Goal: Task Accomplishment & Management: Use online tool/utility

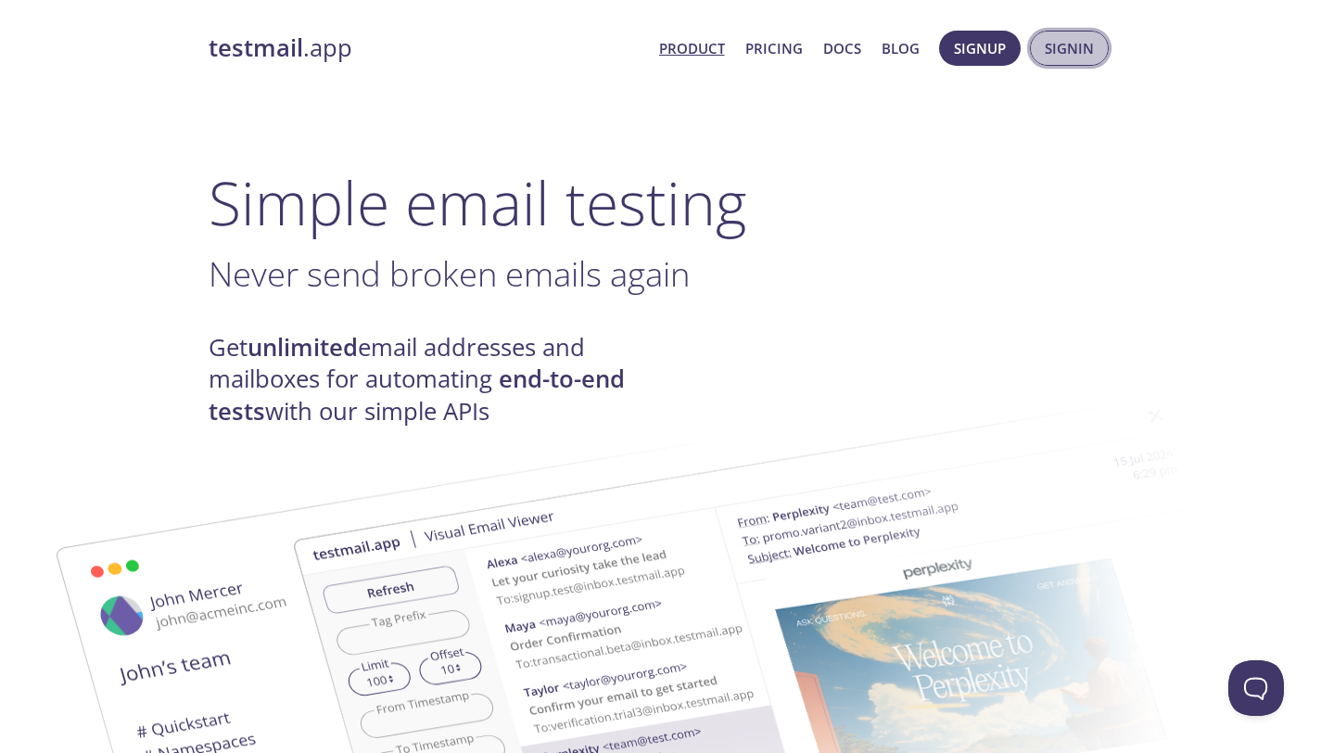
click at [1095, 41] on button "Signin" at bounding box center [1069, 48] width 79 height 35
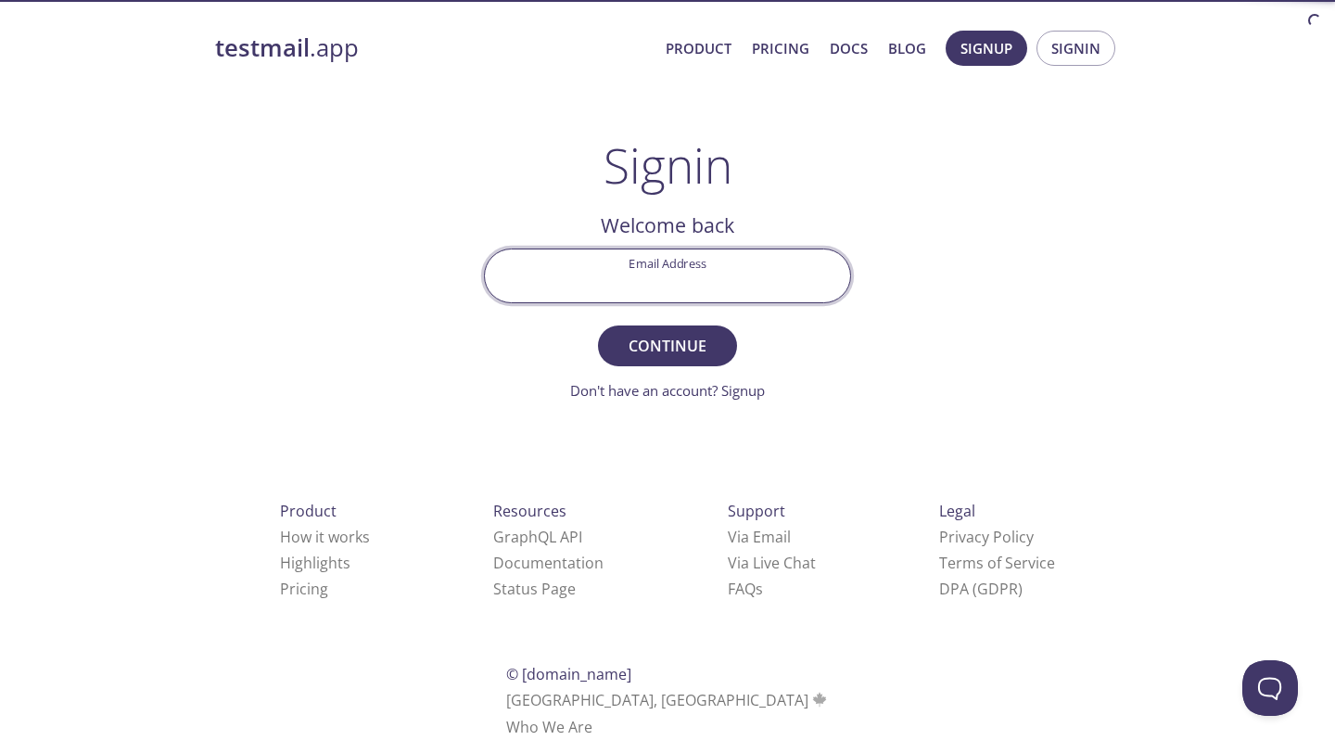
click at [708, 253] on input "Email Address" at bounding box center [667, 275] width 365 height 53
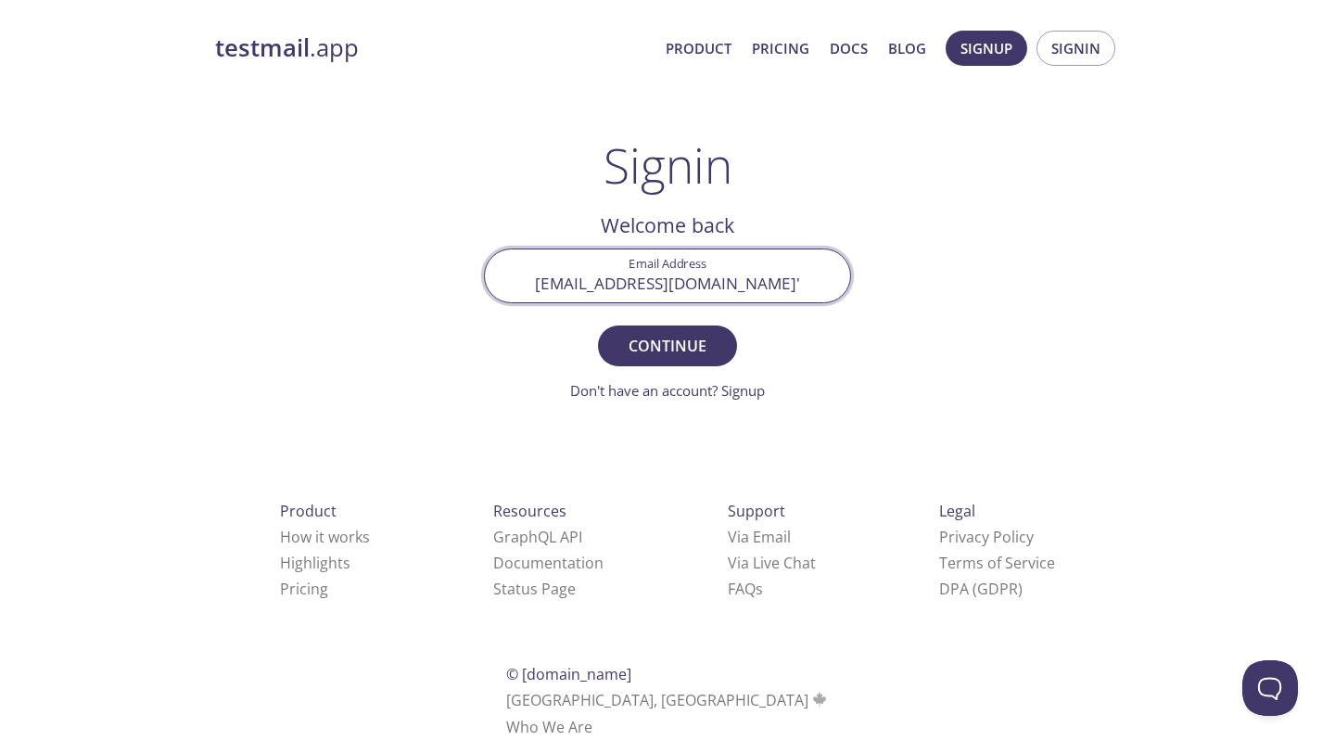
type input "[EMAIL_ADDRESS][DOMAIN_NAME]"
click at [598, 325] on button "Continue" at bounding box center [667, 345] width 139 height 41
paste input "5Y51CN6"
type input "5Y51CN6"
click at [598, 325] on button "Signin" at bounding box center [667, 345] width 139 height 41
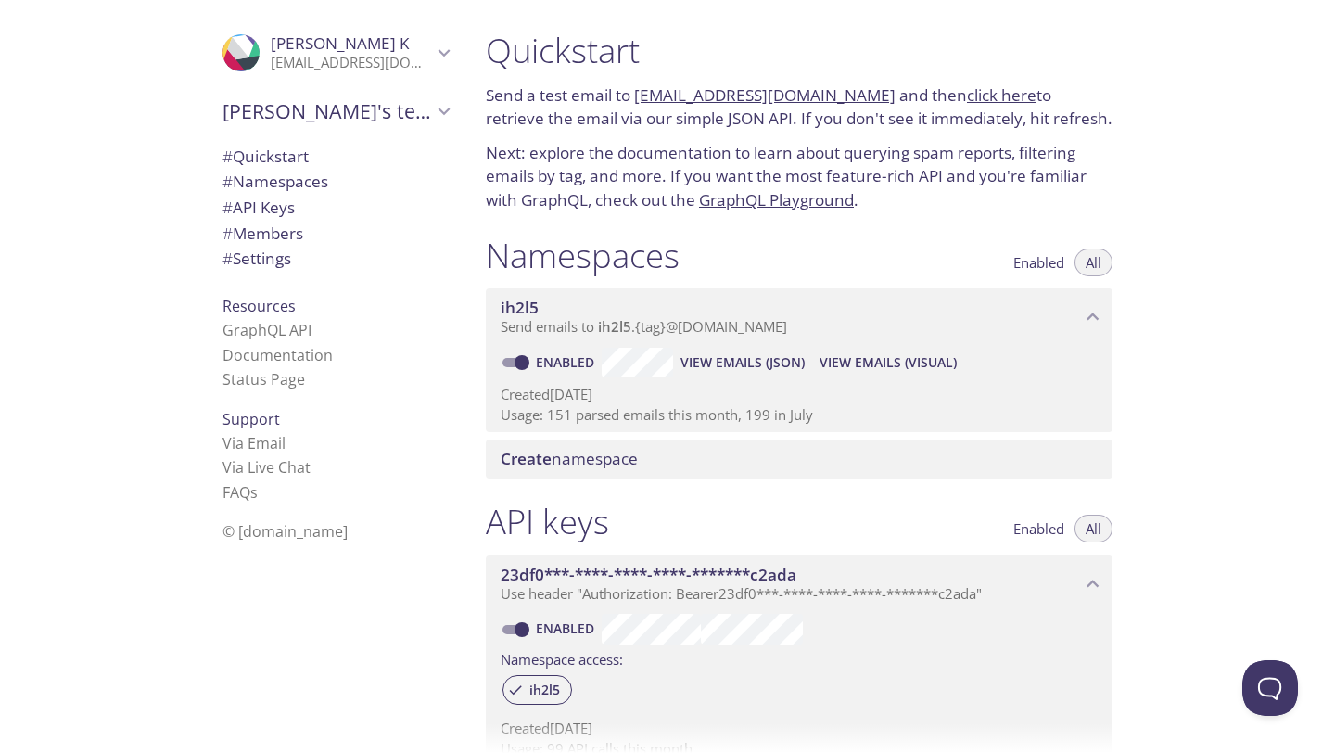
click at [623, 320] on span "ih2l5" at bounding box center [614, 326] width 33 height 19
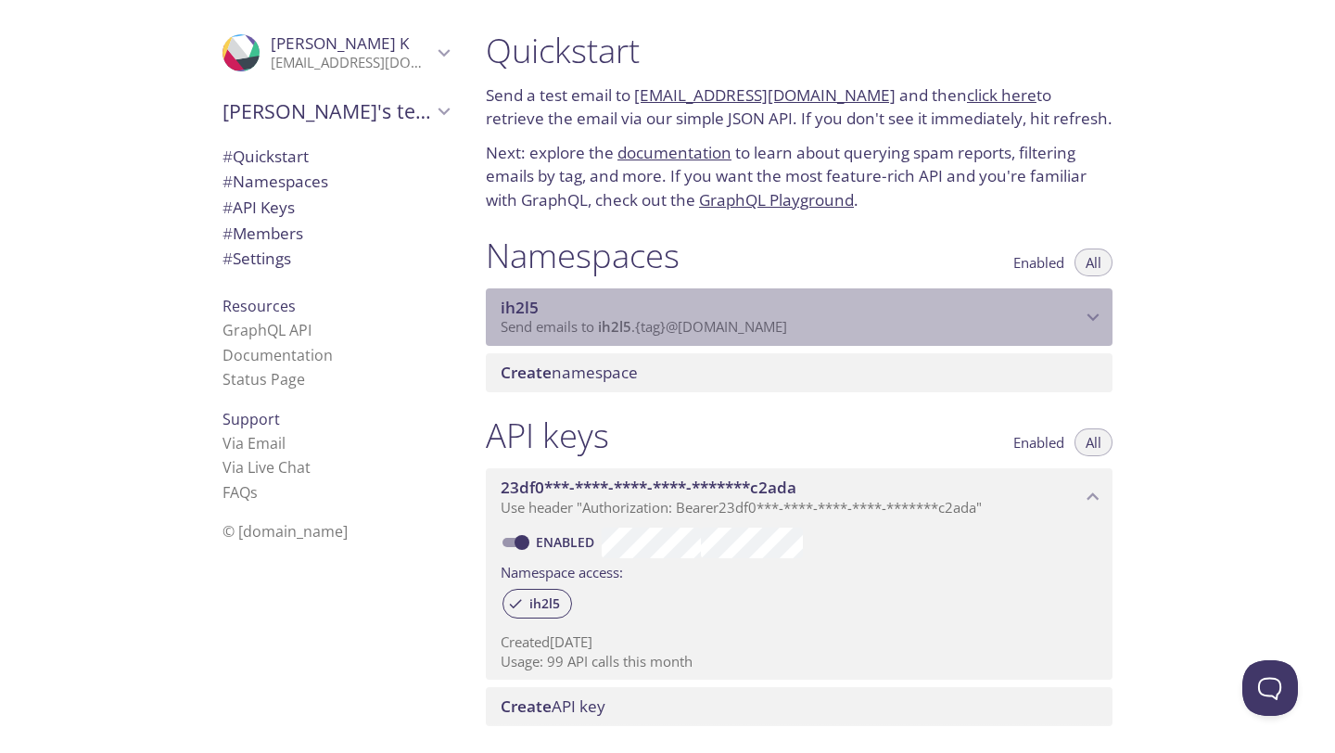
drag, startPoint x: 623, startPoint y: 320, endPoint x: 731, endPoint y: 339, distance: 109.3
click at [731, 339] on div "ih2l5 Send emails to ih2l5 . {tag} @[DOMAIN_NAME]" at bounding box center [799, 316] width 627 height 57
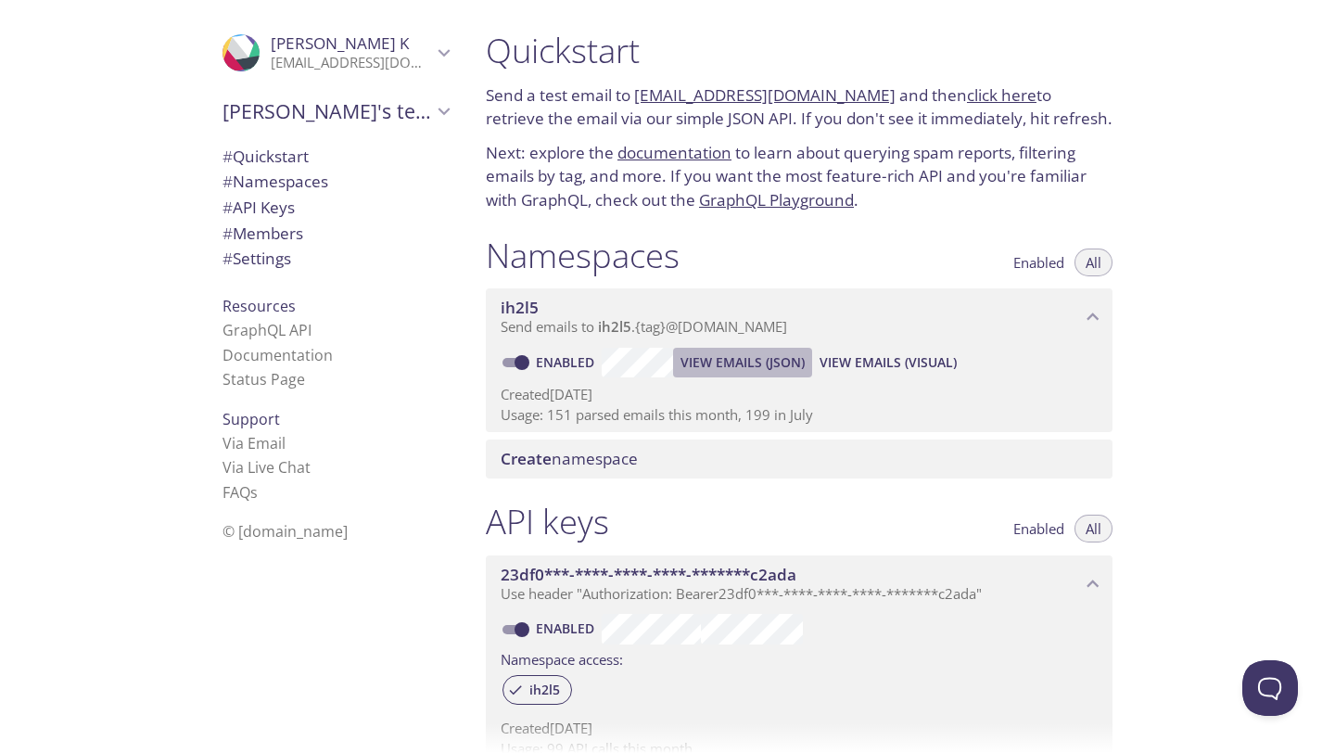
click at [782, 355] on span "View Emails (JSON)" at bounding box center [743, 362] width 124 height 22
